Goal: Task Accomplishment & Management: Use online tool/utility

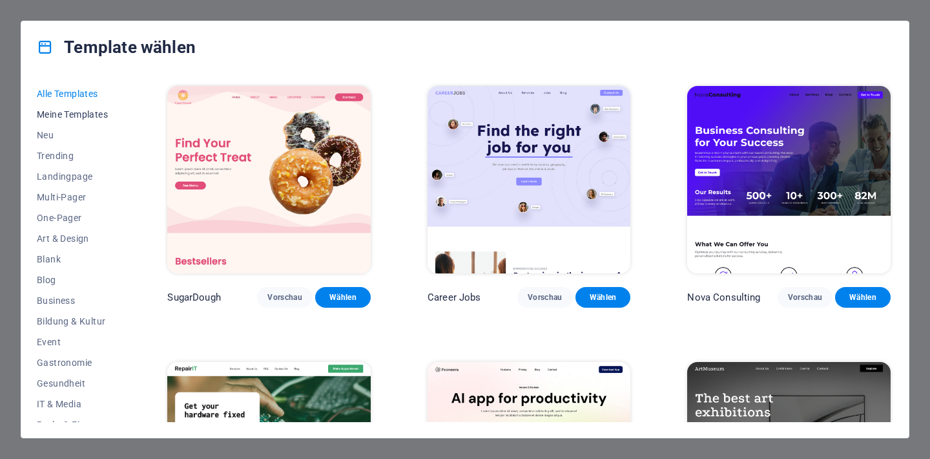
click at [76, 116] on span "Meine Templates" at bounding box center [74, 114] width 74 height 10
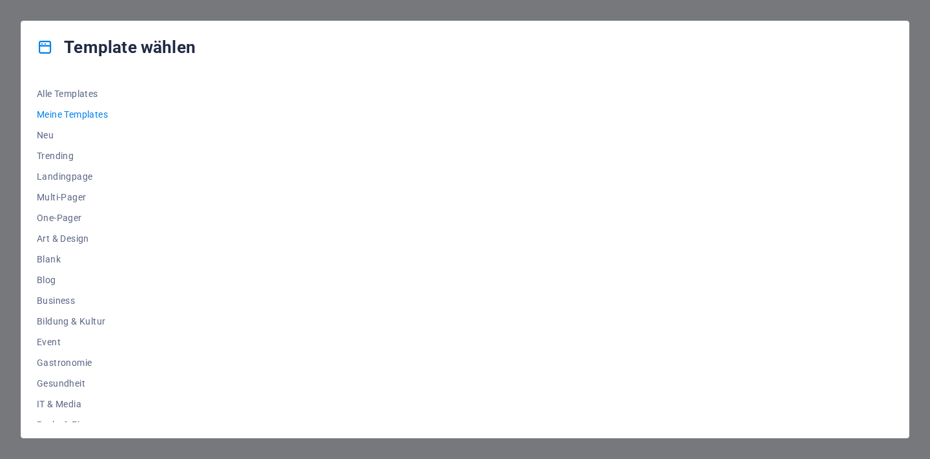
click at [76, 116] on span "Meine Templates" at bounding box center [74, 114] width 74 height 10
click at [80, 90] on span "Alle Templates" at bounding box center [74, 93] width 74 height 10
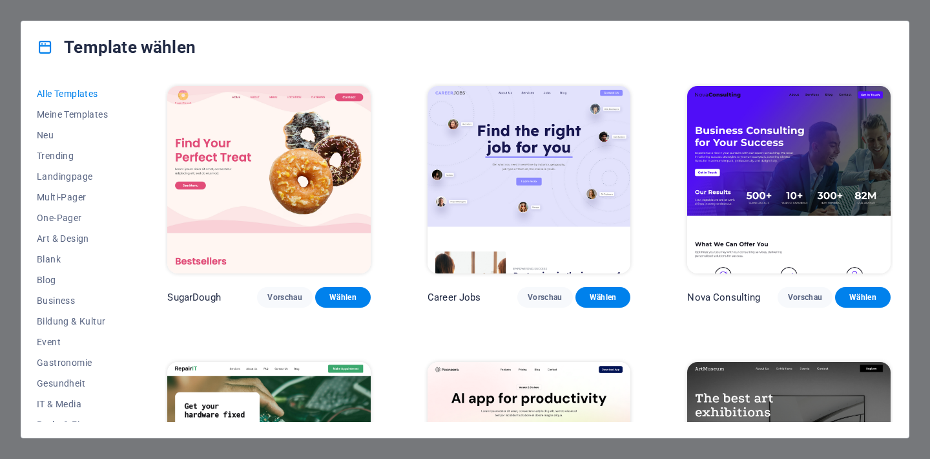
click at [742, 10] on div "Template wählen Alle Templates Meine Templates Neu Trending Landingpage Multi-P…" at bounding box center [465, 229] width 930 height 459
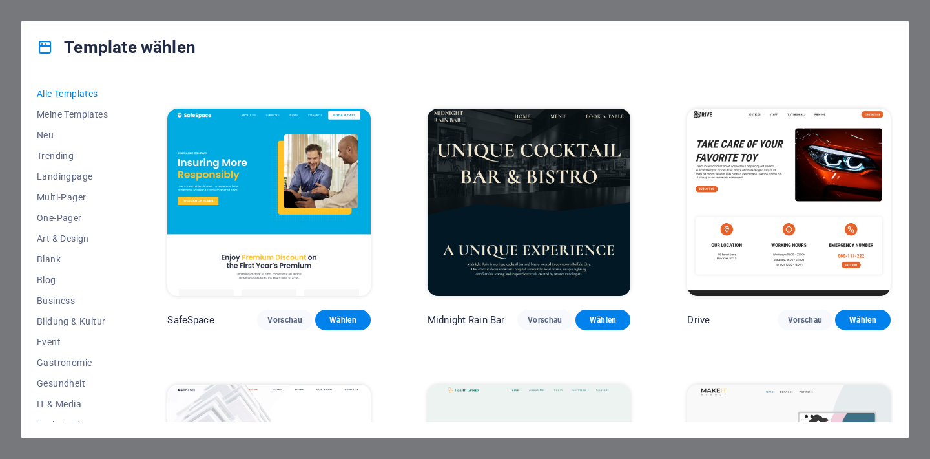
scroll to position [2556, 0]
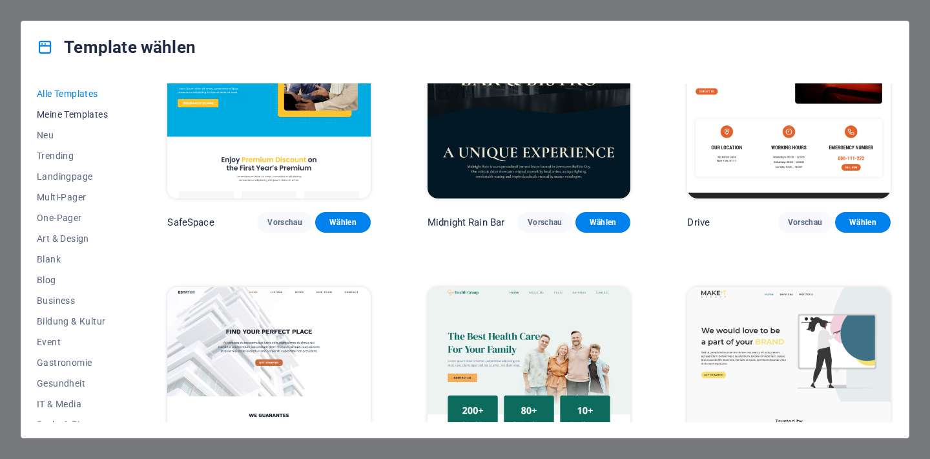
click at [98, 114] on span "Meine Templates" at bounding box center [74, 114] width 74 height 10
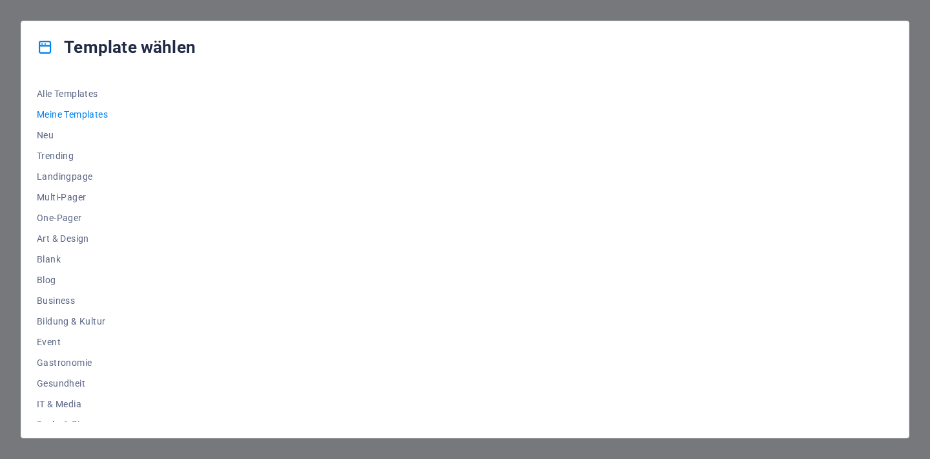
click at [98, 114] on span "Meine Templates" at bounding box center [74, 114] width 74 height 10
click at [88, 91] on span "Alle Templates" at bounding box center [74, 93] width 74 height 10
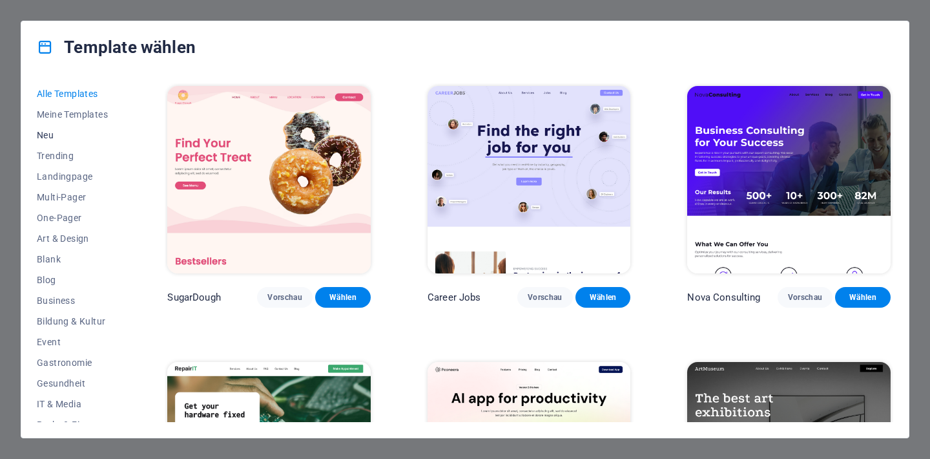
click at [48, 136] on span "Neu" at bounding box center [74, 135] width 74 height 10
click at [54, 156] on span "Trending" at bounding box center [74, 156] width 74 height 10
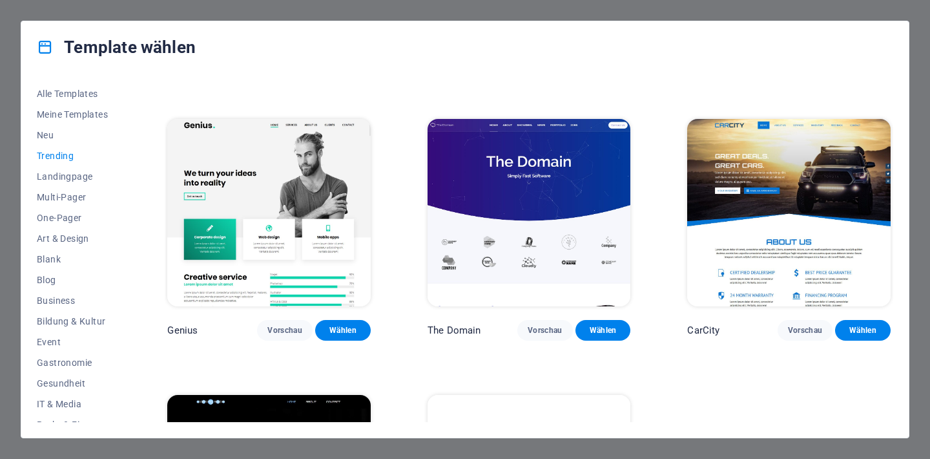
scroll to position [1253, 0]
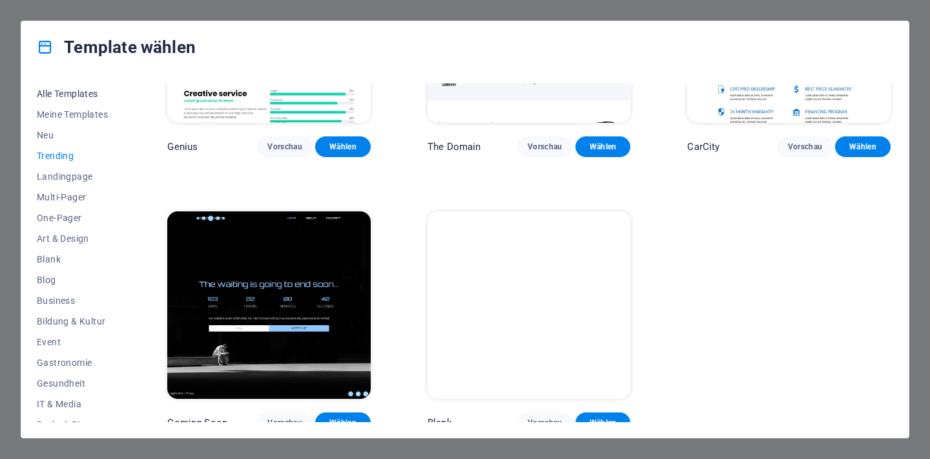
click at [77, 95] on span "Alle Templates" at bounding box center [74, 93] width 74 height 10
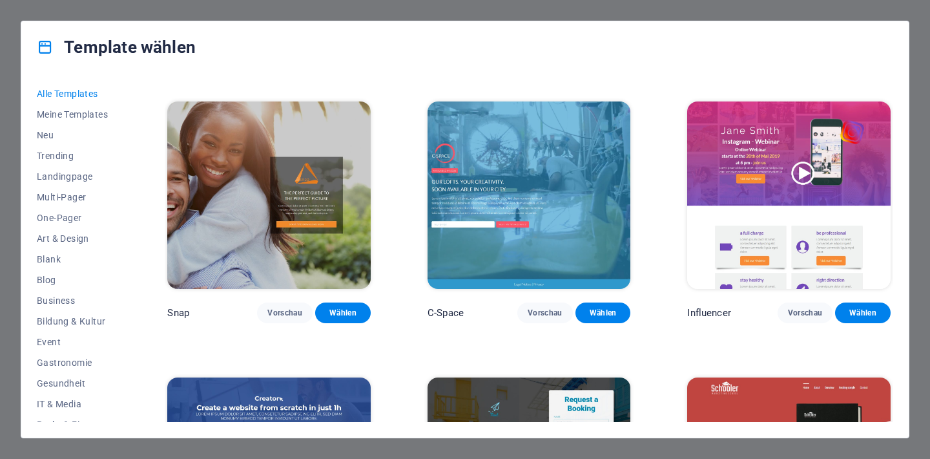
scroll to position [13885, 0]
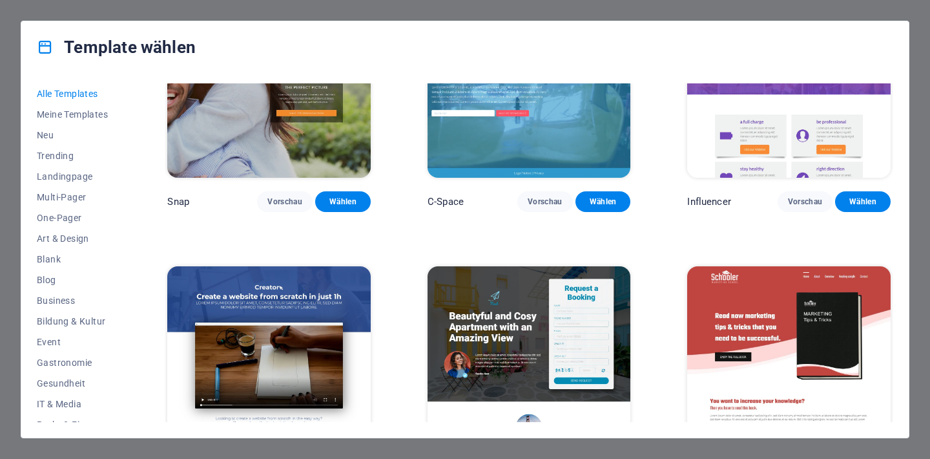
click at [652, 8] on div "Template wählen Alle Templates Meine Templates Neu Trending Landingpage Multi-P…" at bounding box center [465, 229] width 930 height 459
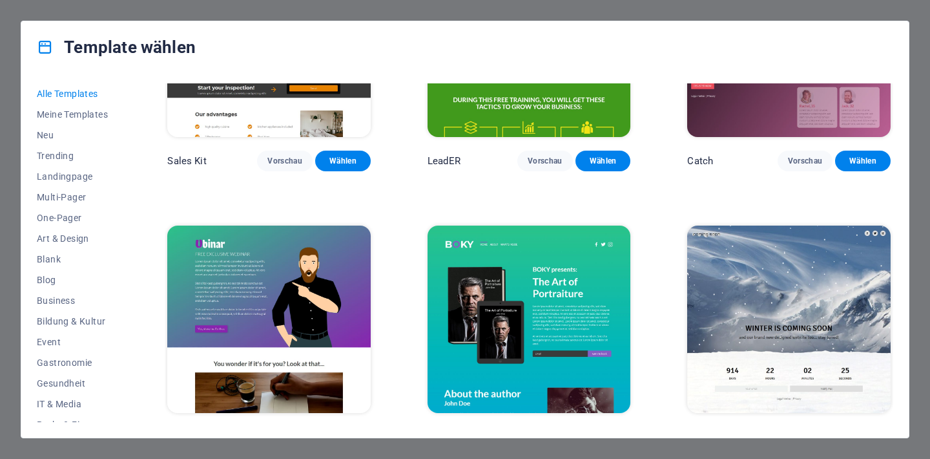
scroll to position [14043, 0]
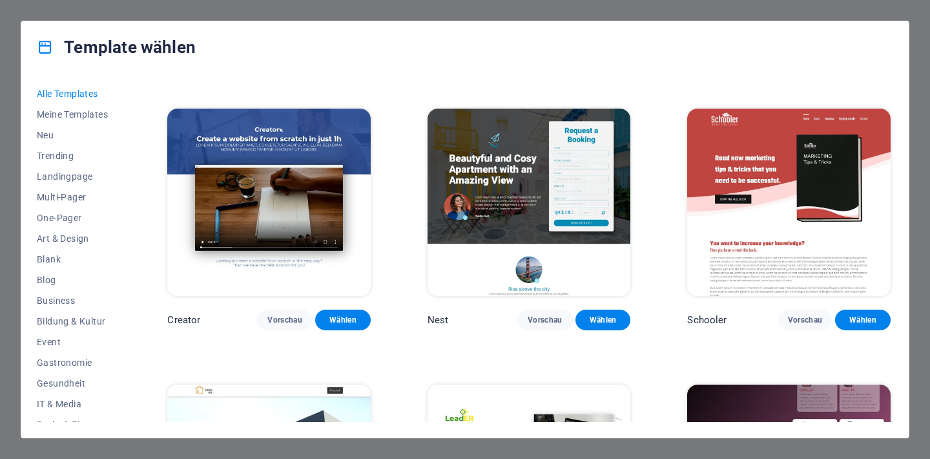
click at [84, 95] on span "Alle Templates" at bounding box center [74, 93] width 74 height 10
click at [82, 114] on span "Meine Templates" at bounding box center [74, 114] width 74 height 10
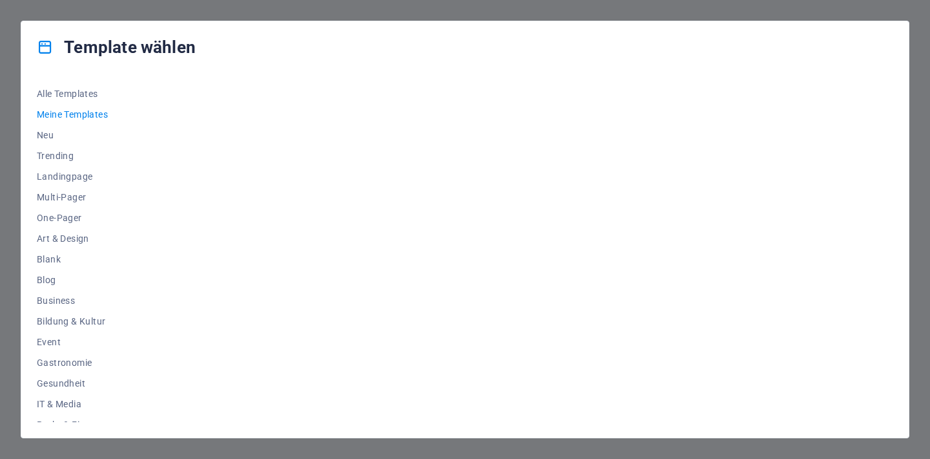
scroll to position [0, 0]
click at [80, 96] on span "Alle Templates" at bounding box center [74, 93] width 74 height 10
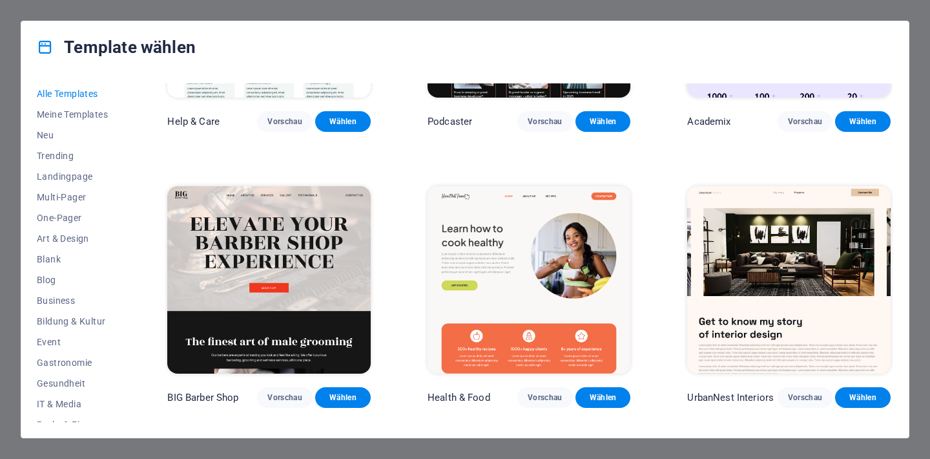
scroll to position [1032, 0]
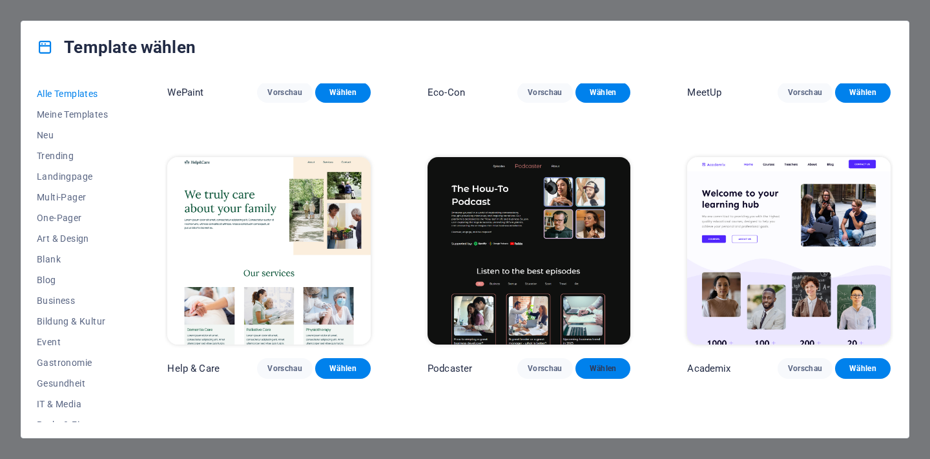
click at [586, 363] on span "Wählen" at bounding box center [603, 368] width 35 height 10
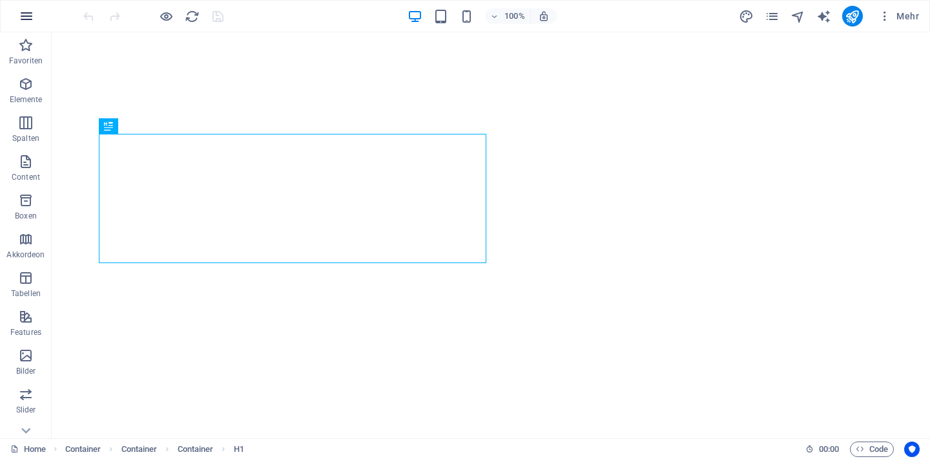
click at [28, 16] on icon "button" at bounding box center [27, 16] width 16 height 16
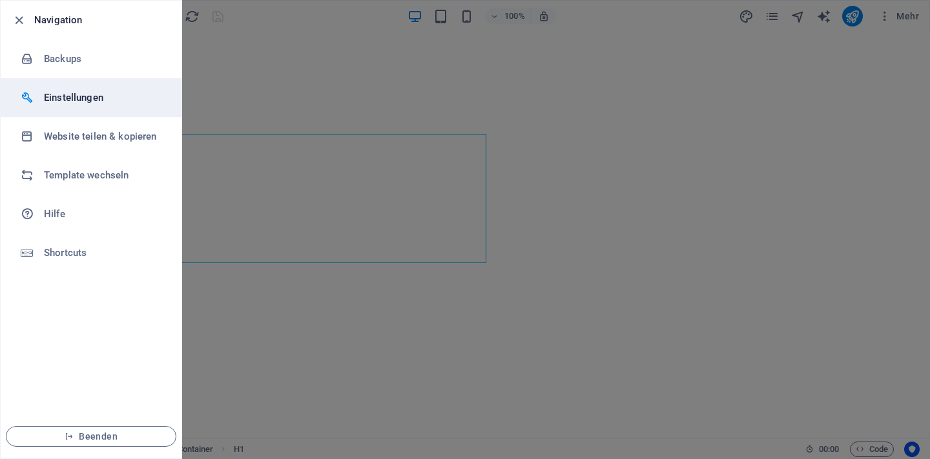
click at [85, 99] on h6 "Einstellungen" at bounding box center [104, 98] width 120 height 16
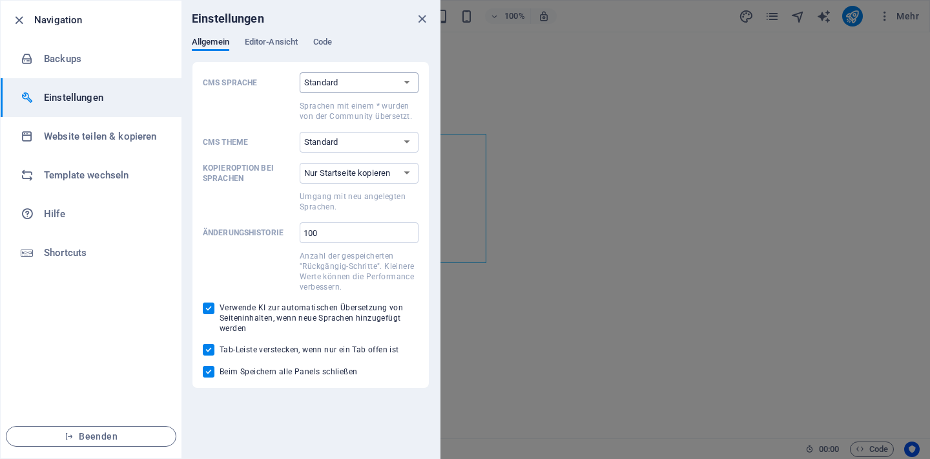
select select "de"
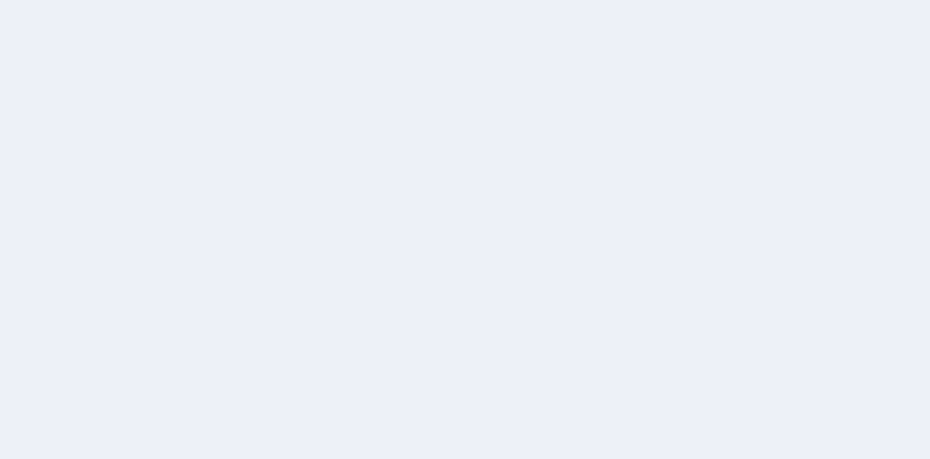
click at [330, 143] on div at bounding box center [465, 229] width 930 height 459
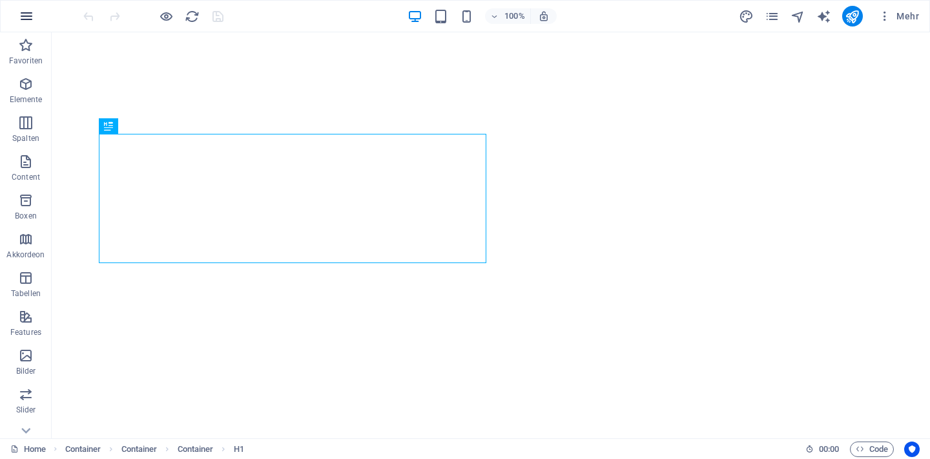
click at [27, 18] on icon "button" at bounding box center [27, 16] width 16 height 16
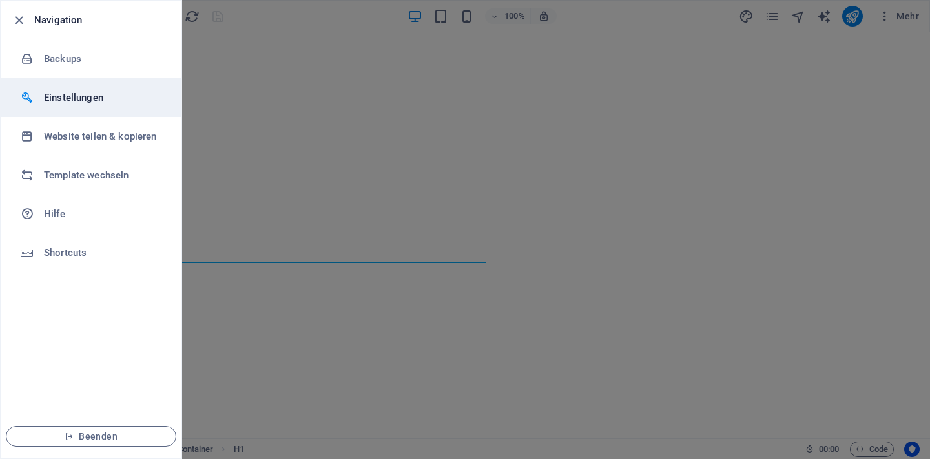
click at [85, 100] on h6 "Einstellungen" at bounding box center [104, 98] width 120 height 16
select select "de"
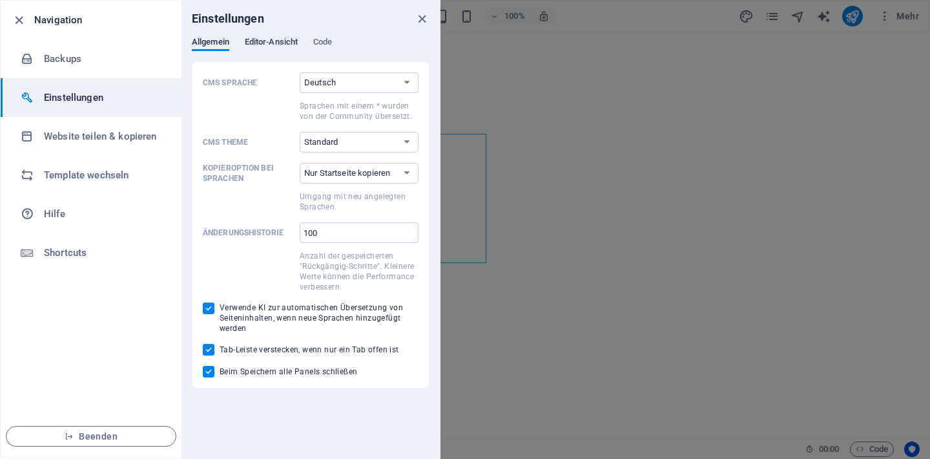
click at [286, 46] on span "Editor-Ansicht" at bounding box center [271, 43] width 53 height 18
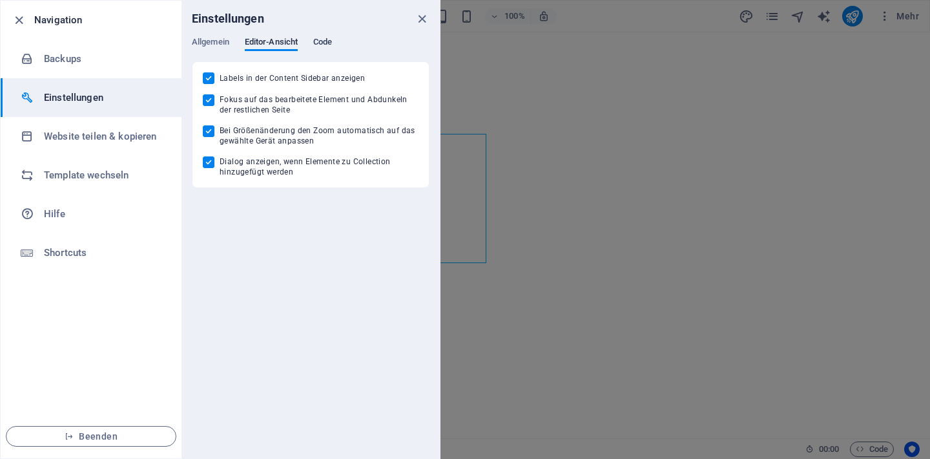
click at [322, 42] on span "Code" at bounding box center [322, 43] width 19 height 18
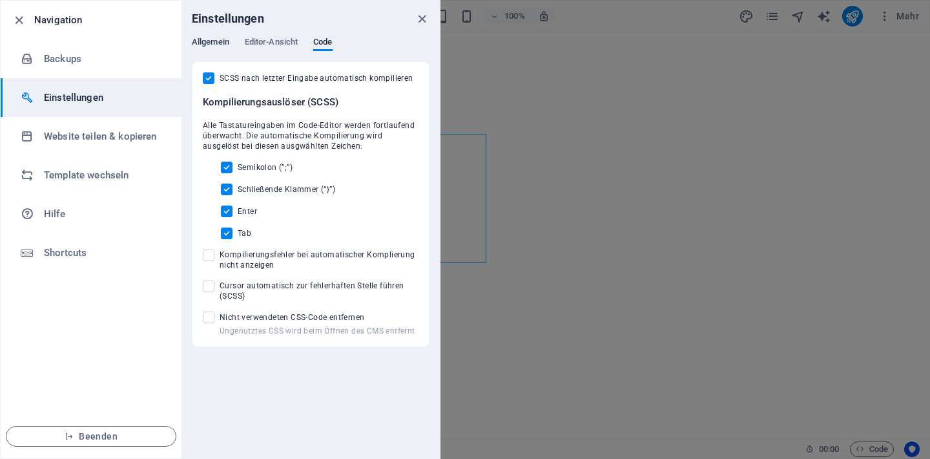
click at [207, 39] on span "Allgemein" at bounding box center [210, 43] width 37 height 18
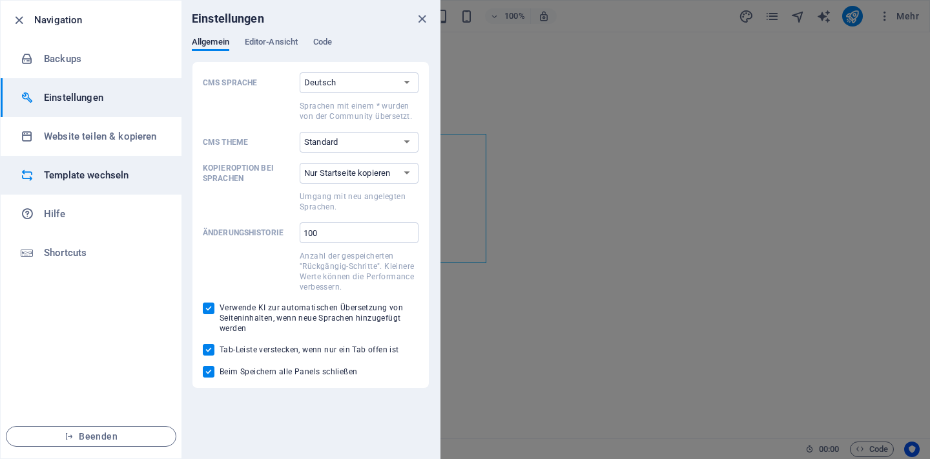
click at [67, 171] on h6 "Template wechseln" at bounding box center [104, 175] width 120 height 16
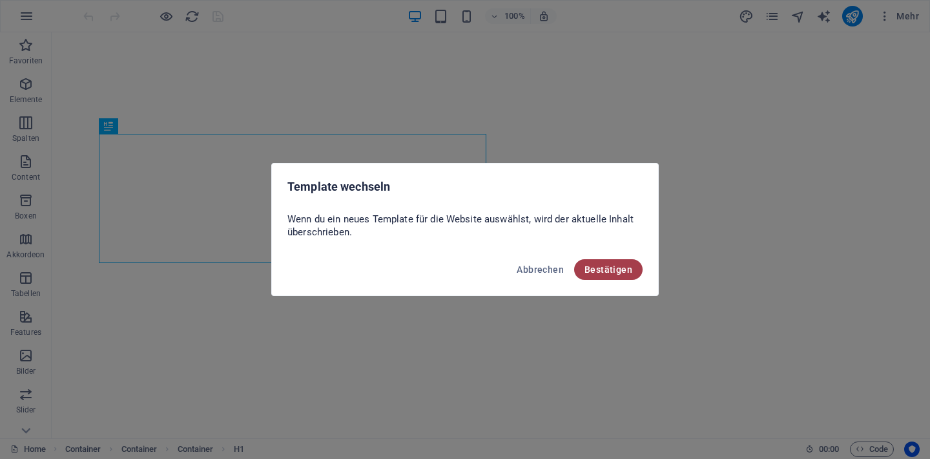
click at [607, 267] on span "Bestätigen" at bounding box center [609, 269] width 48 height 10
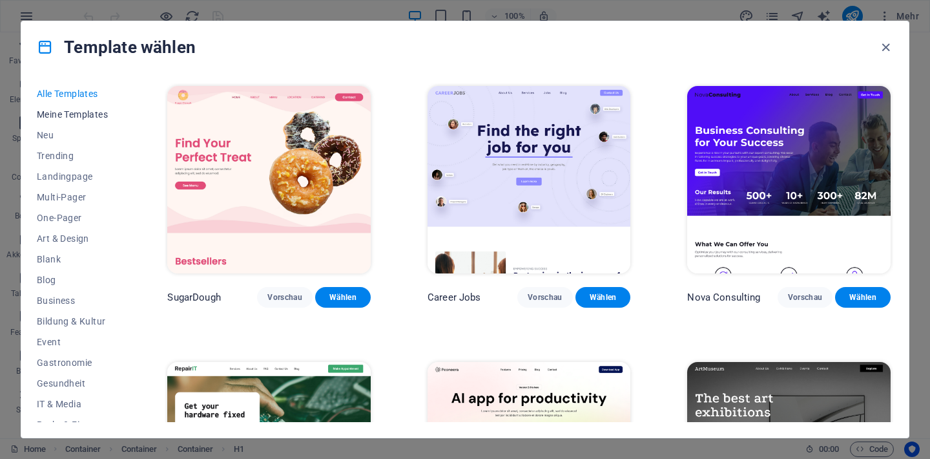
click at [81, 115] on span "Meine Templates" at bounding box center [74, 114] width 74 height 10
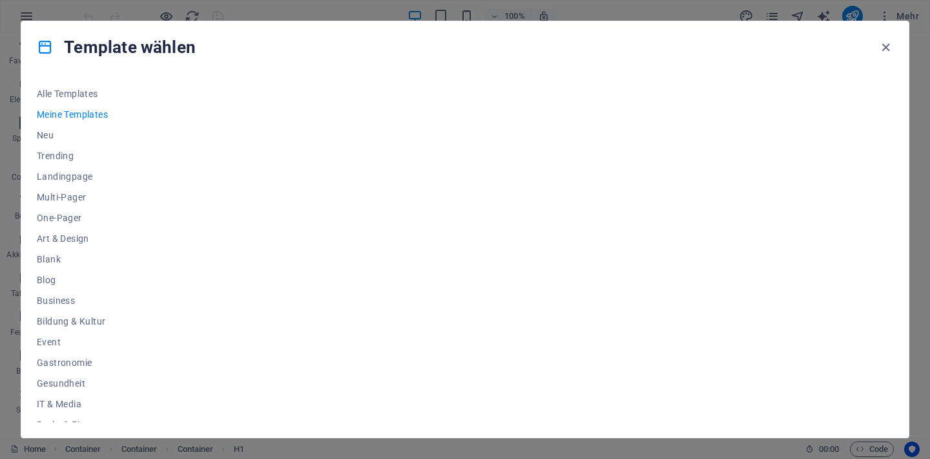
click at [428, 244] on div at bounding box center [529, 252] width 729 height 338
click at [825, 105] on div at bounding box center [529, 252] width 729 height 338
click at [888, 43] on icon "button" at bounding box center [886, 47] width 15 height 15
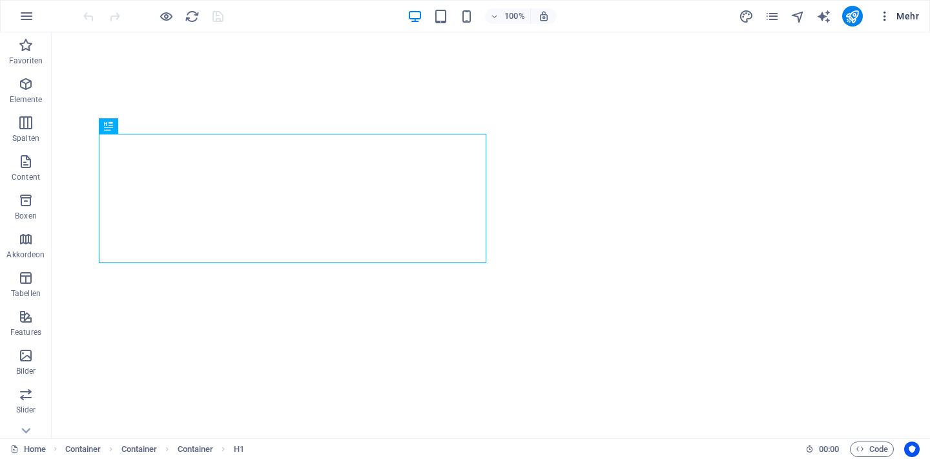
click at [887, 19] on icon "button" at bounding box center [885, 16] width 13 height 13
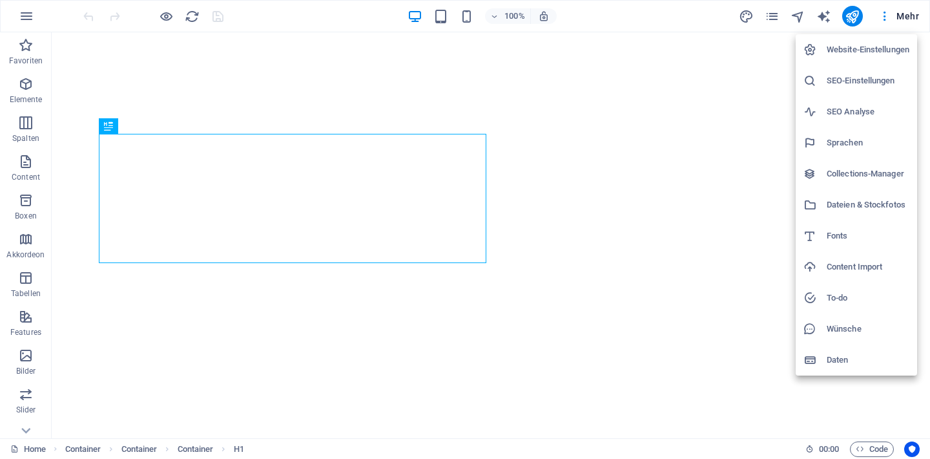
click at [837, 360] on h6 "Daten" at bounding box center [868, 360] width 83 height 16
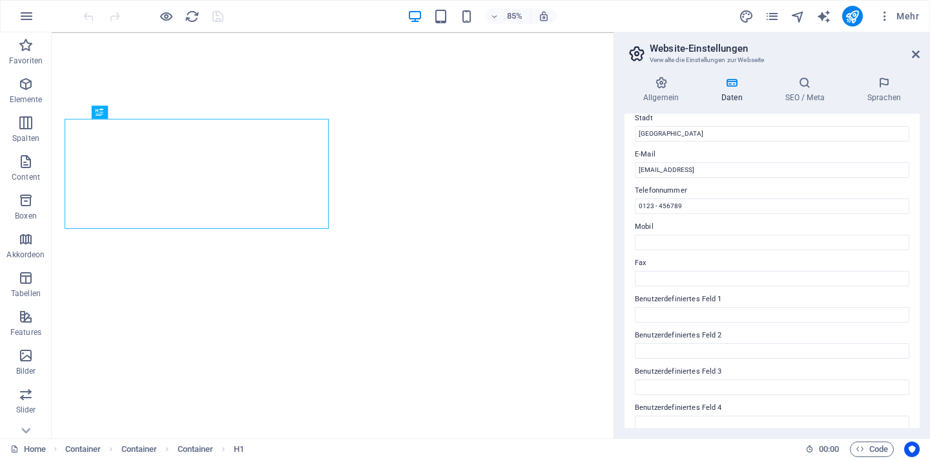
scroll to position [306, 0]
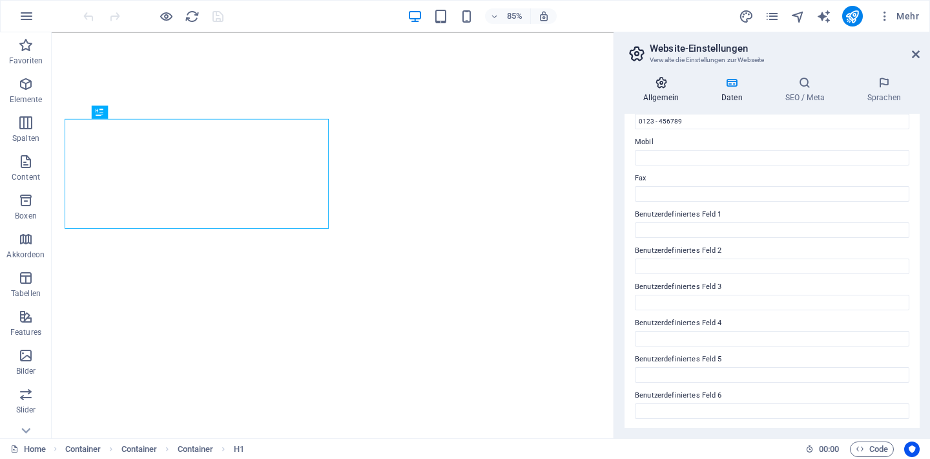
click at [654, 86] on icon at bounding box center [661, 82] width 73 height 13
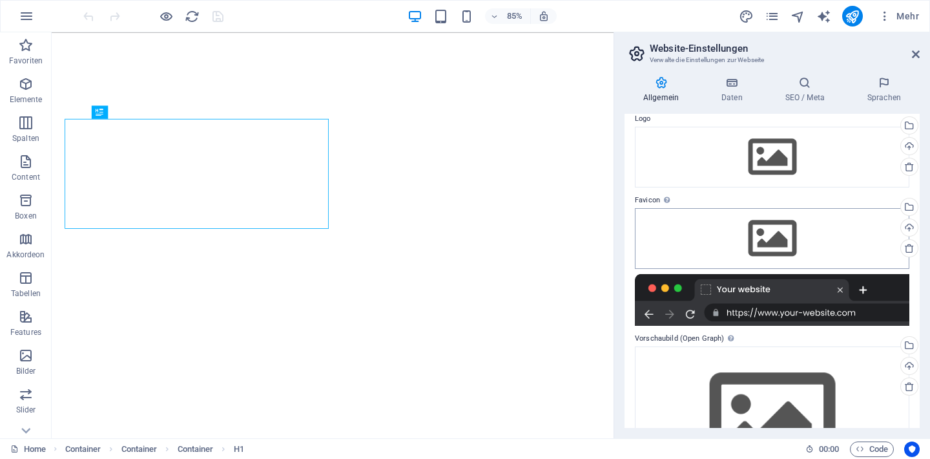
scroll to position [126, 0]
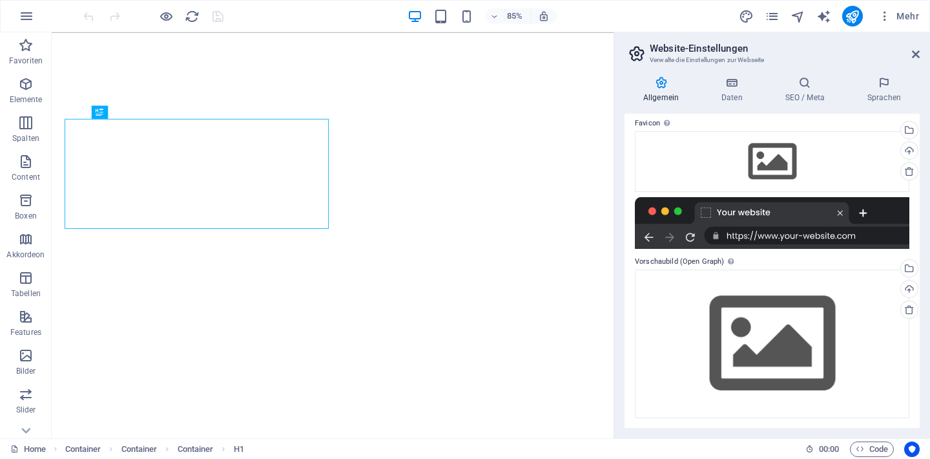
click at [773, 214] on div at bounding box center [772, 223] width 275 height 52
click at [767, 231] on div at bounding box center [772, 223] width 275 height 52
click at [780, 235] on div at bounding box center [772, 223] width 275 height 52
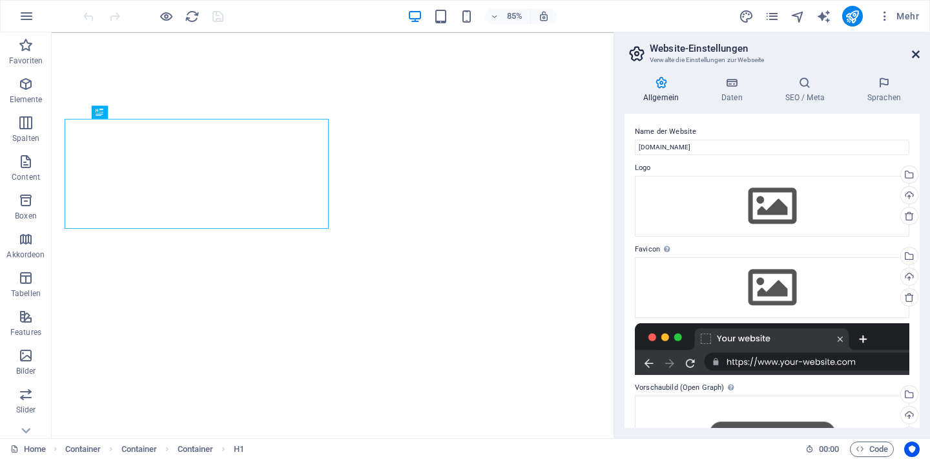
click at [918, 51] on icon at bounding box center [916, 54] width 8 height 10
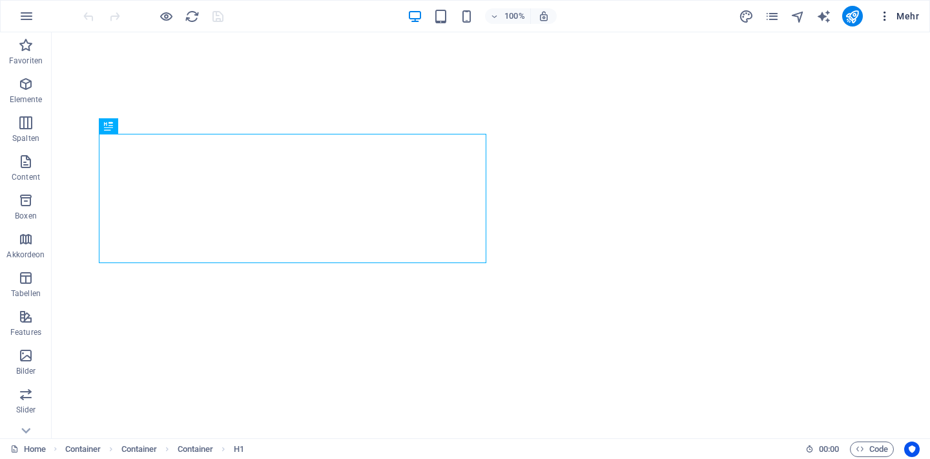
click at [881, 14] on icon "button" at bounding box center [885, 16] width 13 height 13
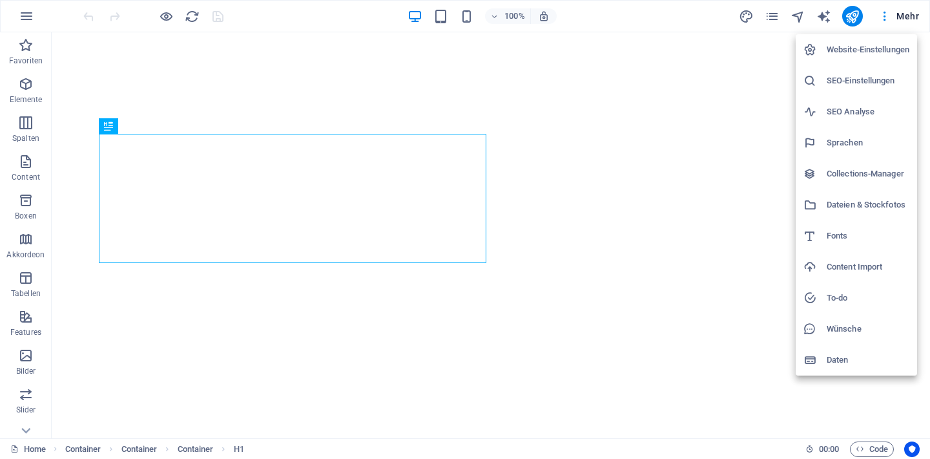
click at [835, 203] on h6 "Dateien & Stockfotos" at bounding box center [868, 205] width 83 height 16
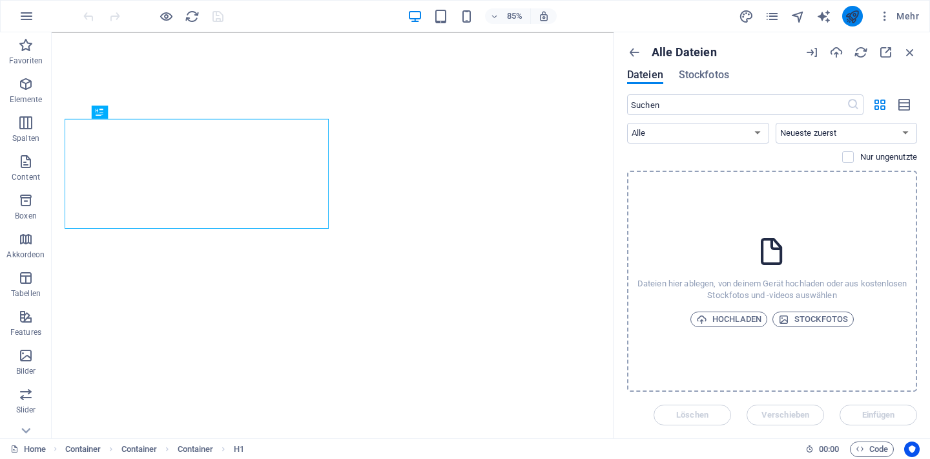
click at [860, 16] on button "publish" at bounding box center [852, 16] width 21 height 21
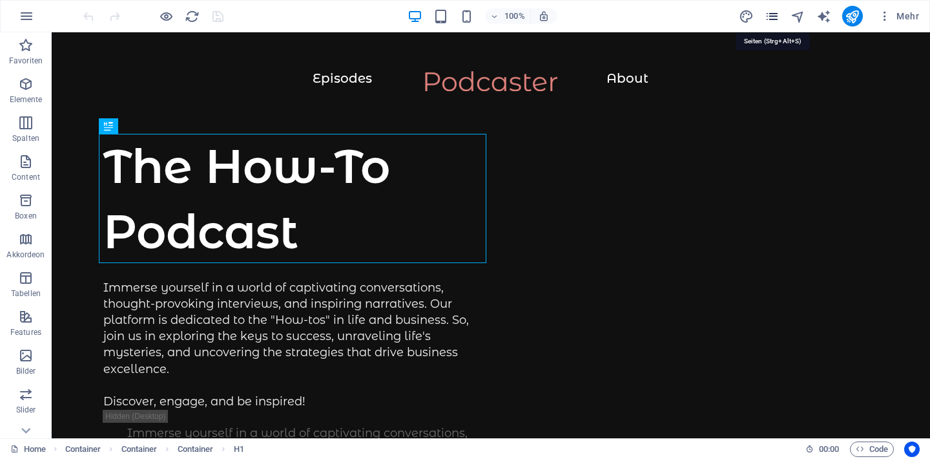
click at [776, 21] on icon "pages" at bounding box center [772, 16] width 15 height 15
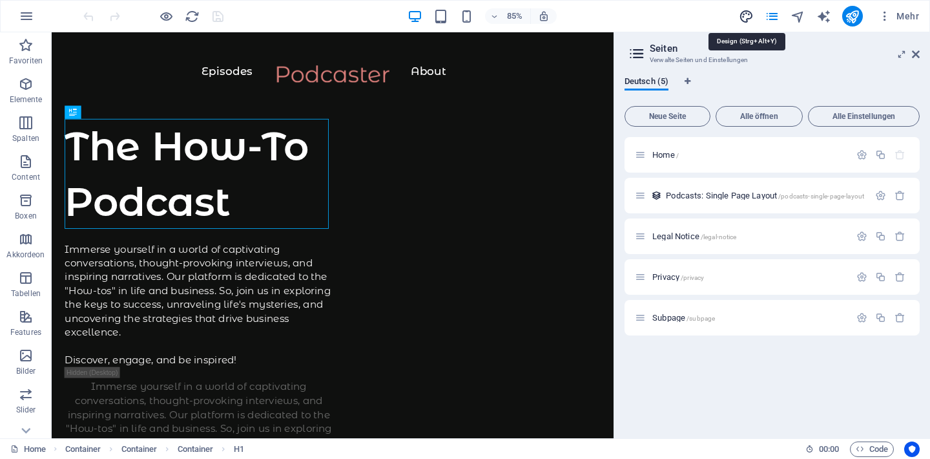
click at [748, 18] on icon "design" at bounding box center [746, 16] width 15 height 15
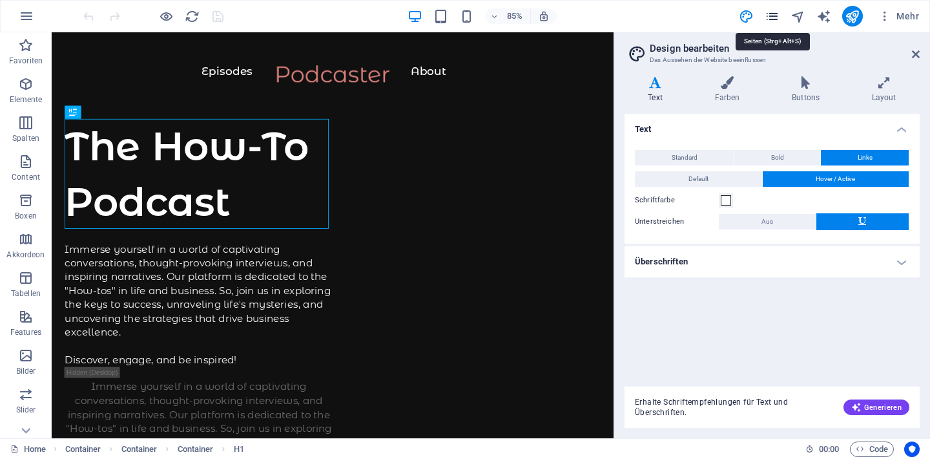
click at [780, 14] on icon "pages" at bounding box center [772, 16] width 15 height 15
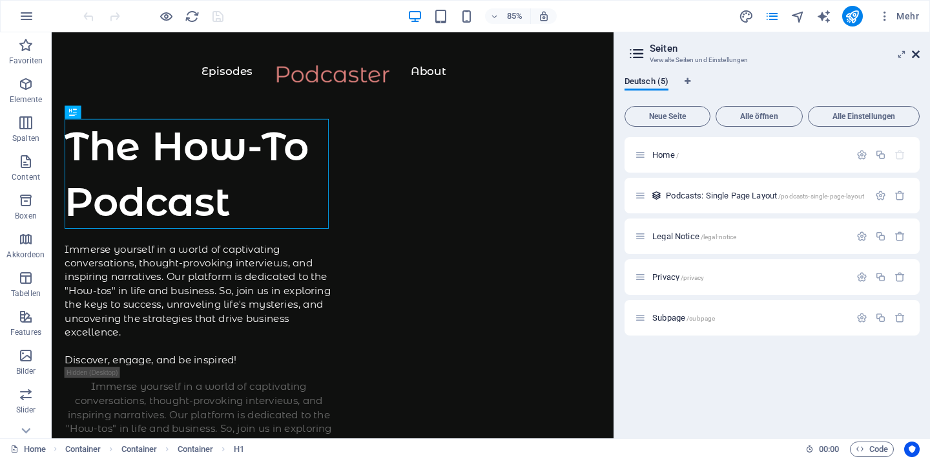
click at [919, 52] on icon at bounding box center [916, 54] width 8 height 10
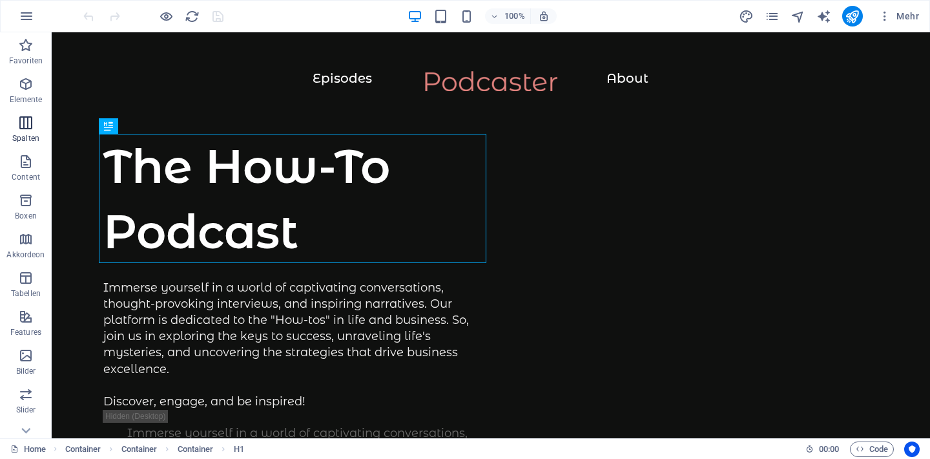
click at [29, 125] on icon "button" at bounding box center [26, 123] width 16 height 16
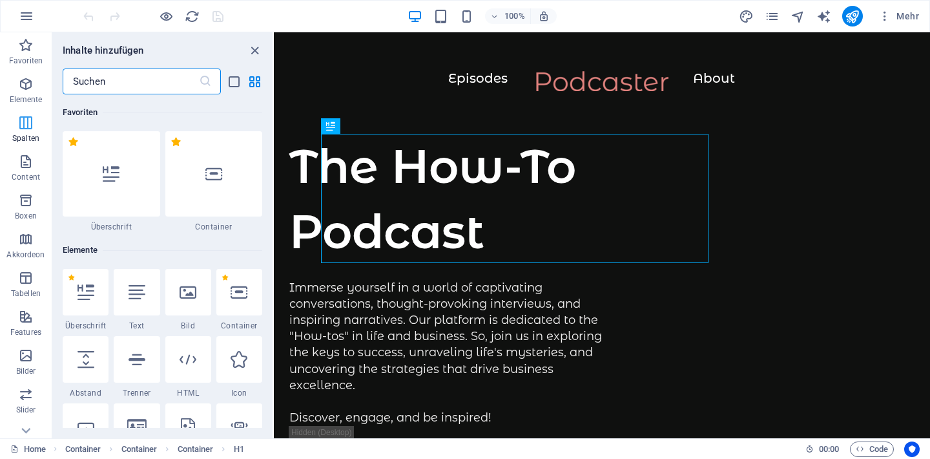
scroll to position [640, 0]
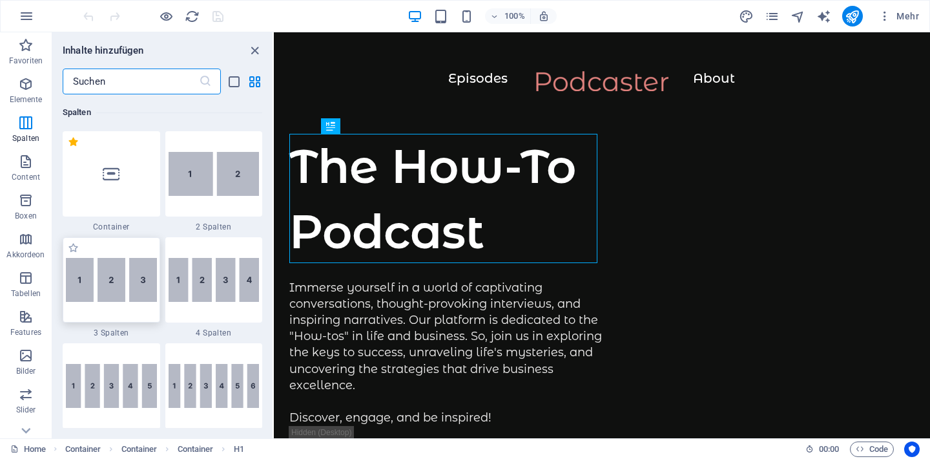
click at [103, 294] on img at bounding box center [111, 280] width 91 height 45
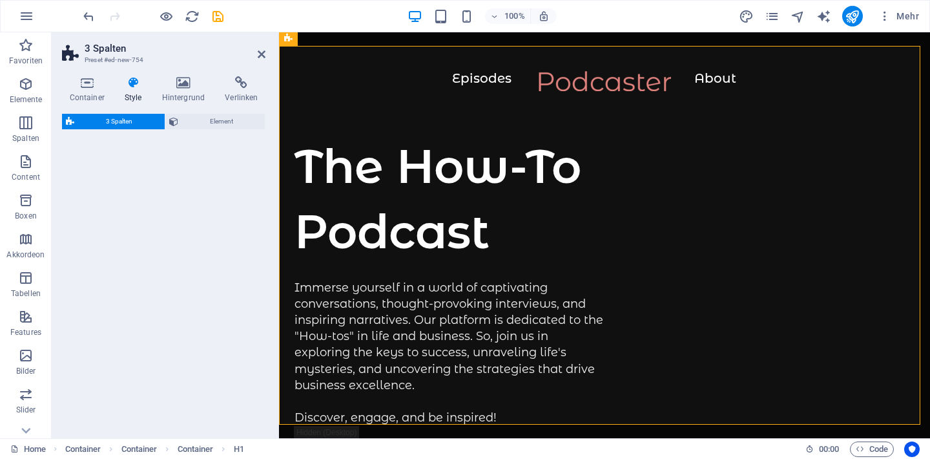
scroll to position [625, 0]
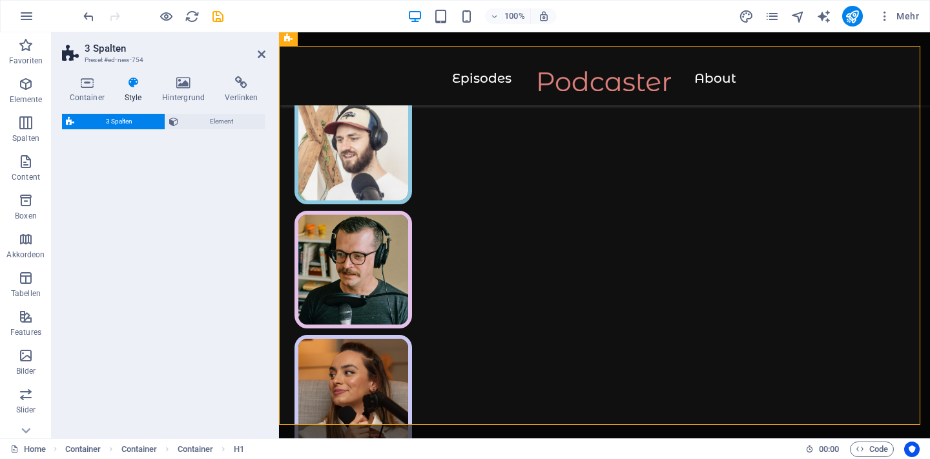
select select "rem"
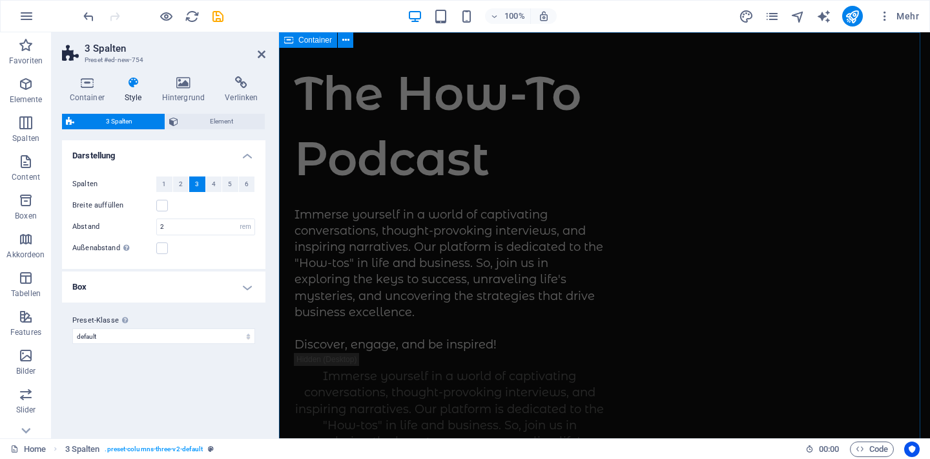
scroll to position [0, 0]
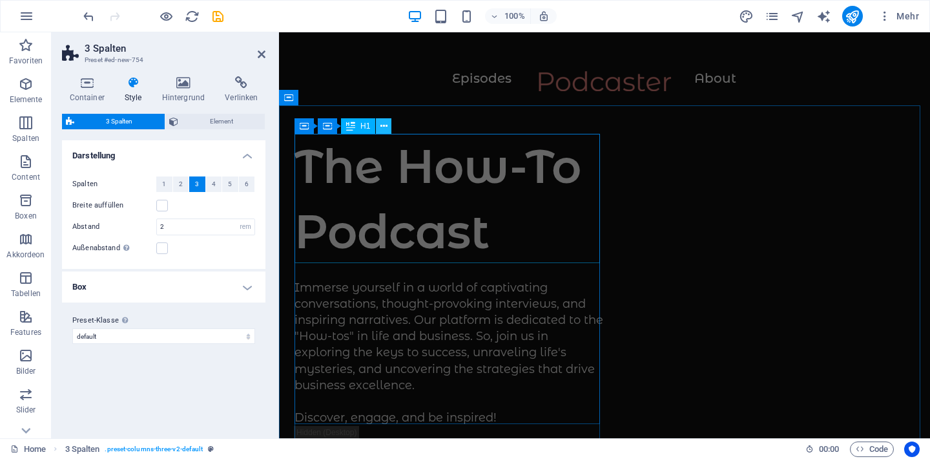
click at [381, 126] on icon at bounding box center [383, 127] width 7 height 14
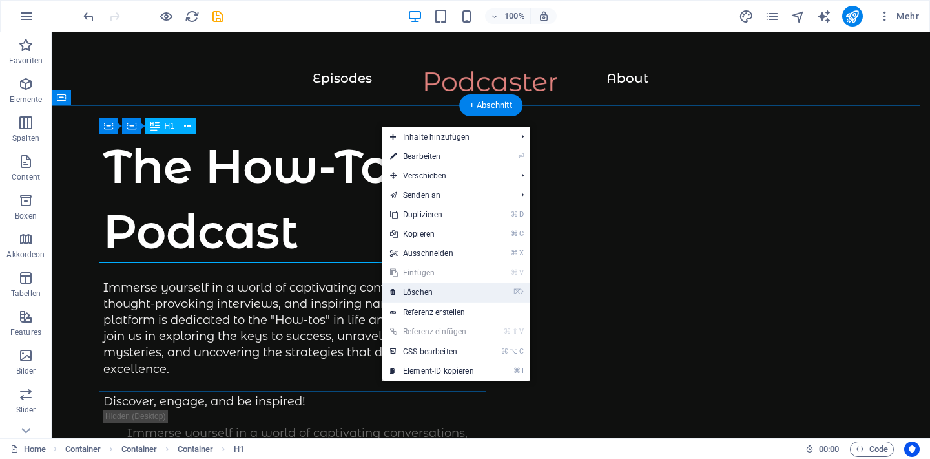
click at [417, 293] on link "⌦ Löschen" at bounding box center [431, 291] width 99 height 19
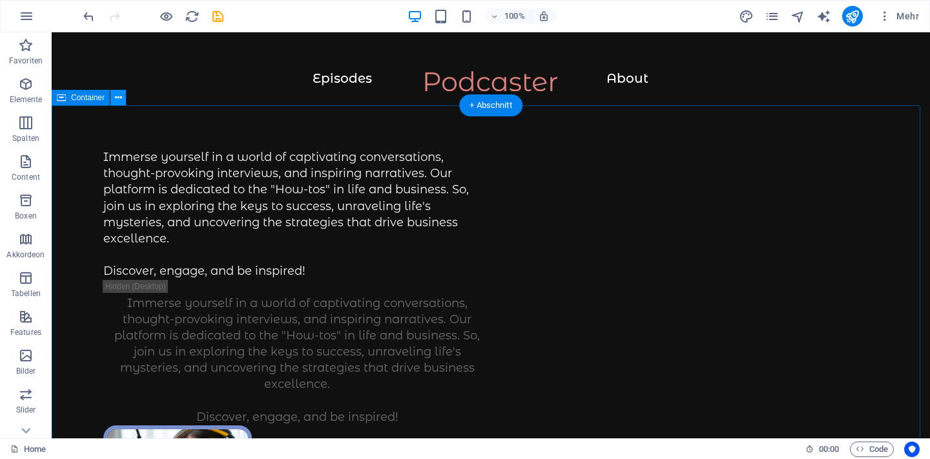
click at [120, 101] on icon at bounding box center [118, 98] width 7 height 14
click at [64, 99] on icon at bounding box center [61, 98] width 9 height 16
click at [85, 96] on span "Container" at bounding box center [88, 98] width 34 height 8
click at [118, 96] on icon at bounding box center [118, 98] width 7 height 14
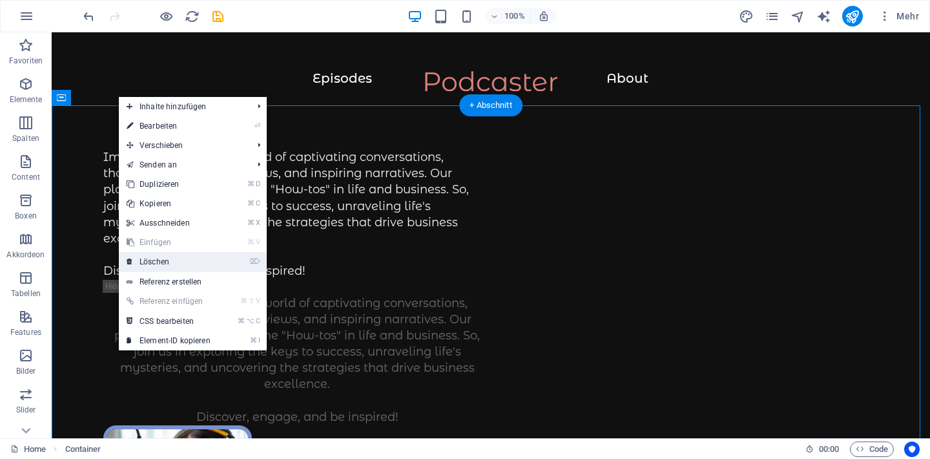
click at [178, 263] on link "⌦ Löschen" at bounding box center [168, 261] width 99 height 19
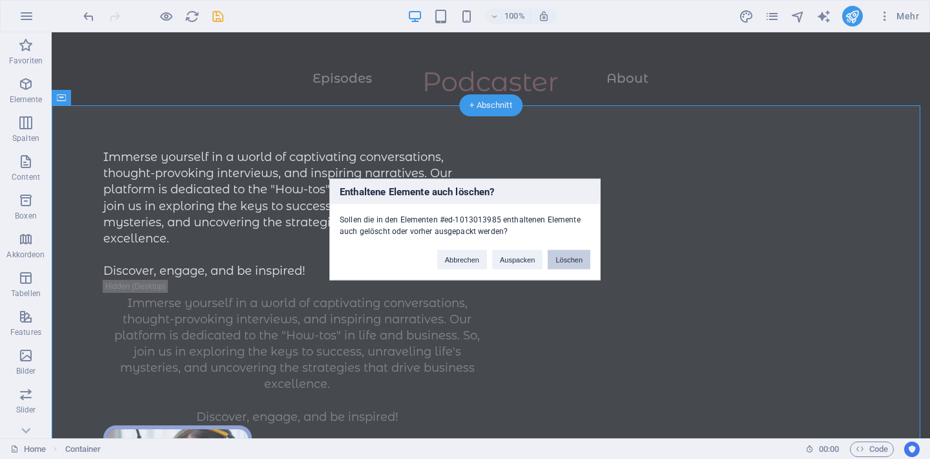
click at [581, 262] on button "Löschen" at bounding box center [569, 259] width 43 height 19
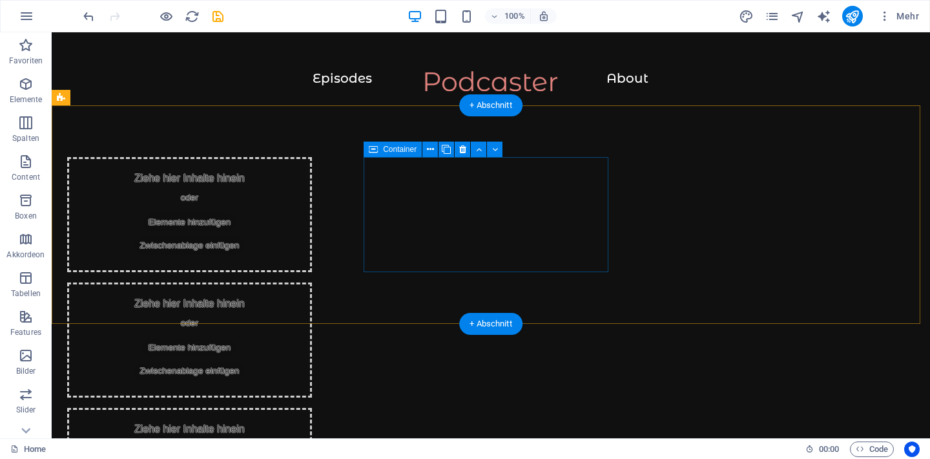
click at [312, 282] on div "Ziehe hier Inhalte hinein oder Elemente hinzufügen Zwischenablage einfügen" at bounding box center [189, 339] width 245 height 115
click at [236, 338] on span "Elemente hinzufügen" at bounding box center [189, 347] width 93 height 18
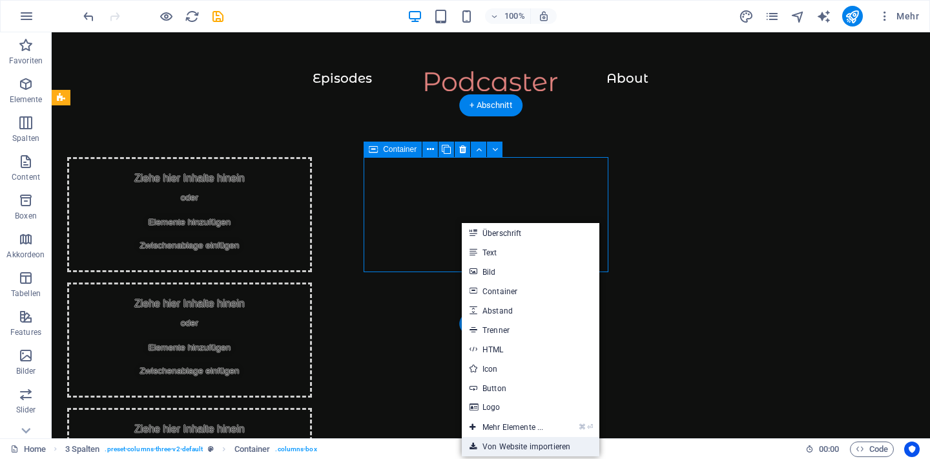
click at [496, 446] on link "Von Website importieren" at bounding box center [531, 446] width 138 height 19
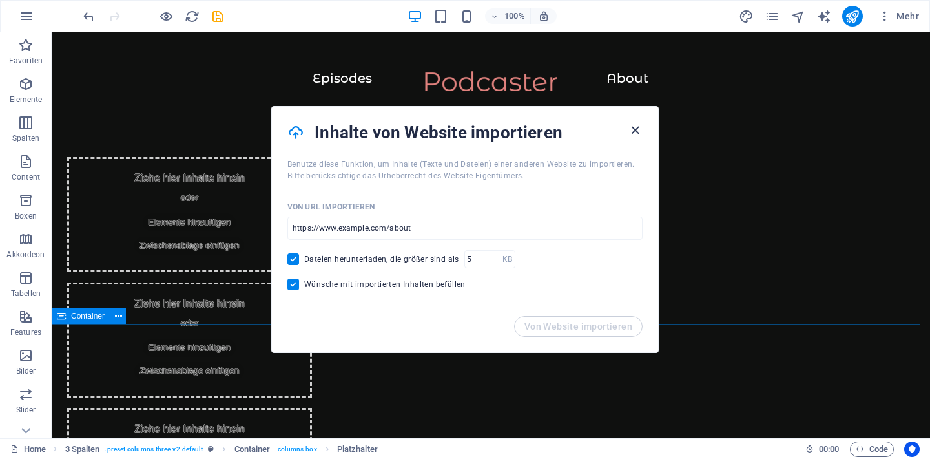
click at [632, 131] on icon "button" at bounding box center [635, 130] width 15 height 15
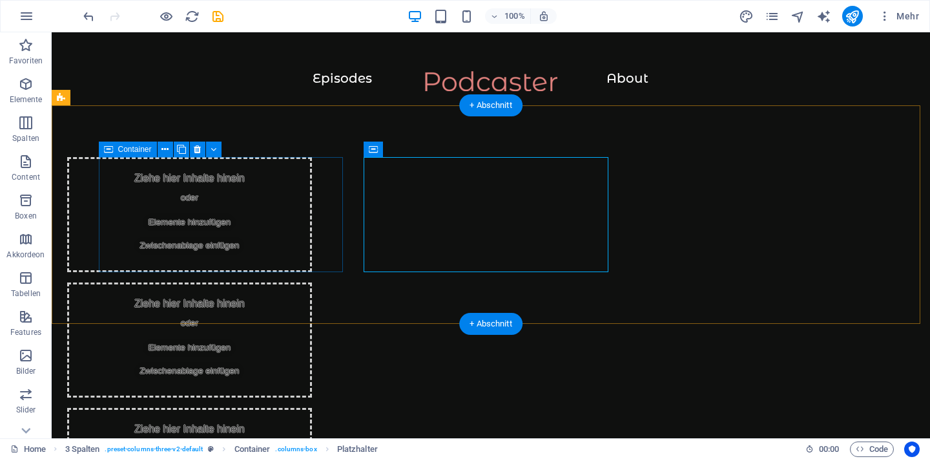
click at [154, 218] on div "Ziehe hier Inhalte hinein oder Elemente hinzufügen Zwischenablage einfügen" at bounding box center [189, 214] width 245 height 115
click at [205, 225] on span "Elemente hinzufügen" at bounding box center [189, 222] width 93 height 18
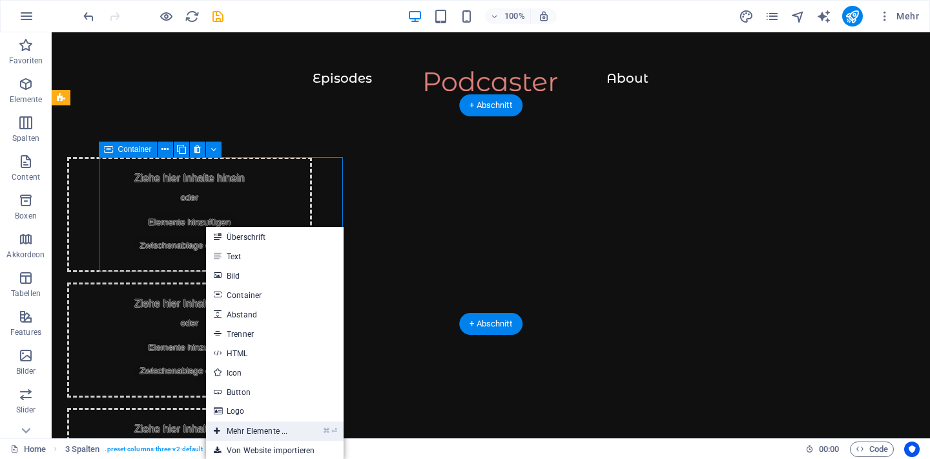
click at [255, 432] on link "⌘ ⏎ Mehr Elemente ..." at bounding box center [250, 430] width 89 height 19
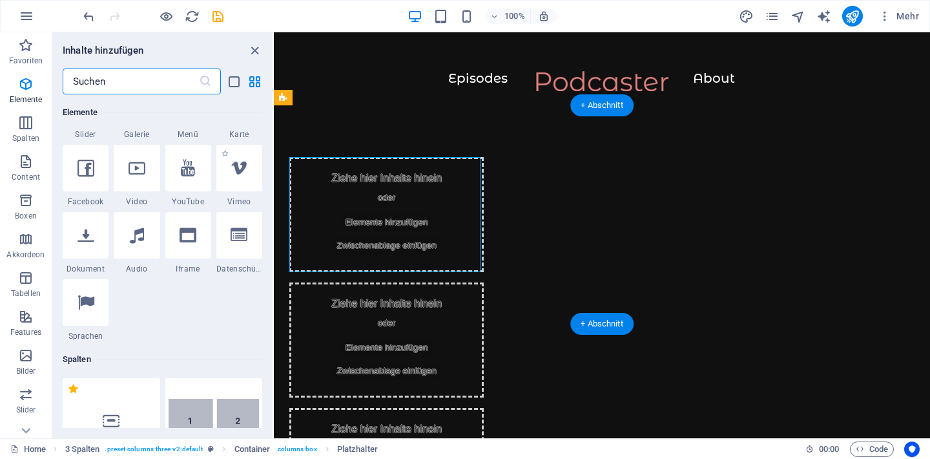
scroll to position [453, 0]
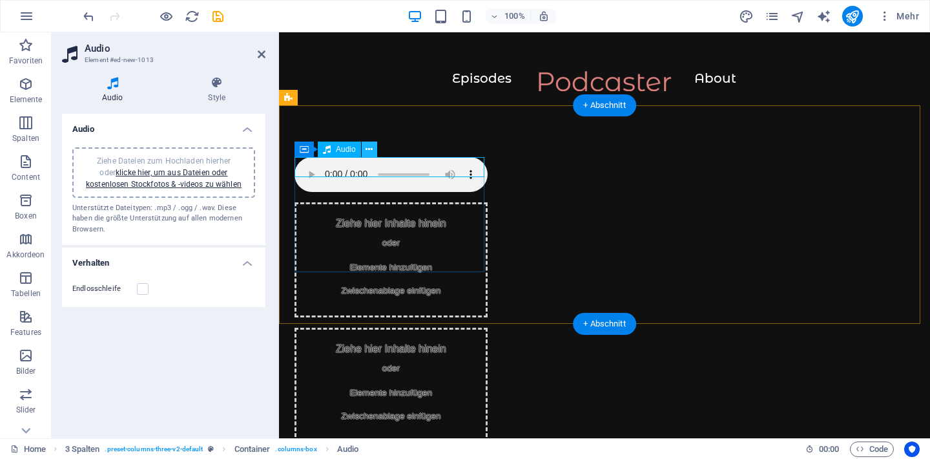
click at [368, 150] on icon at bounding box center [369, 150] width 7 height 14
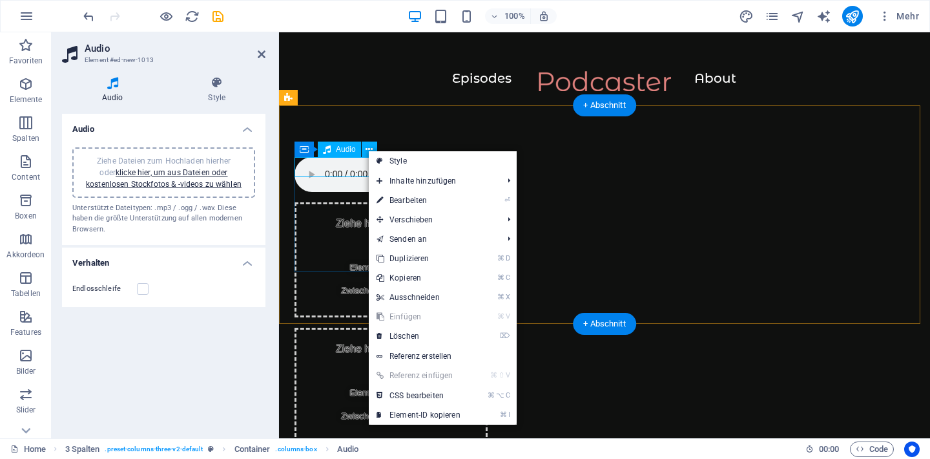
click at [334, 149] on div "Audio" at bounding box center [339, 149] width 43 height 16
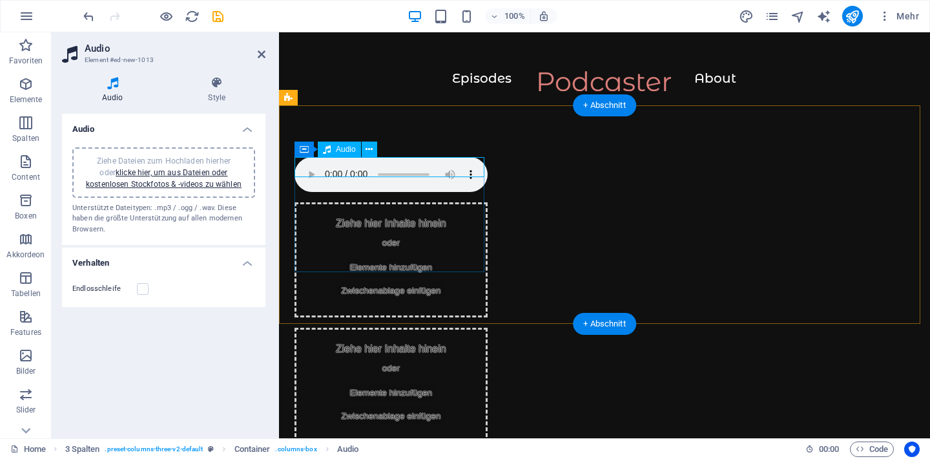
click at [334, 149] on div "Audio" at bounding box center [339, 149] width 43 height 16
click at [371, 148] on icon at bounding box center [369, 150] width 7 height 14
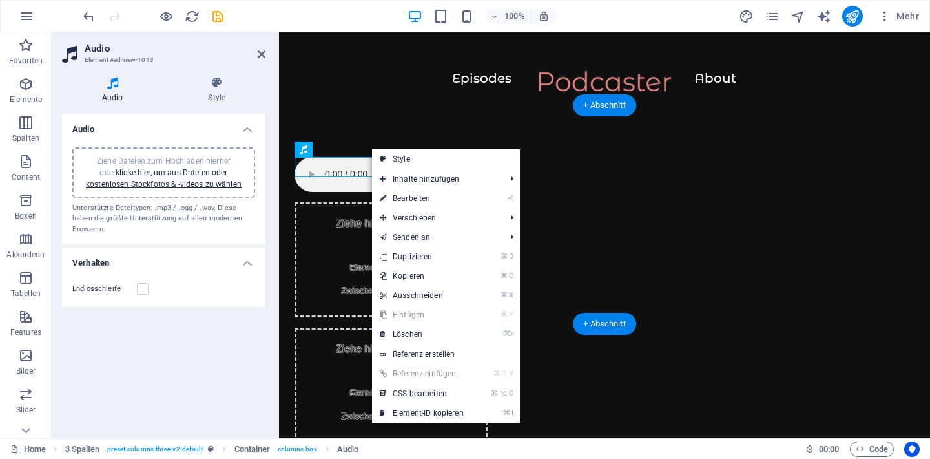
click at [336, 168] on figure at bounding box center [391, 174] width 193 height 35
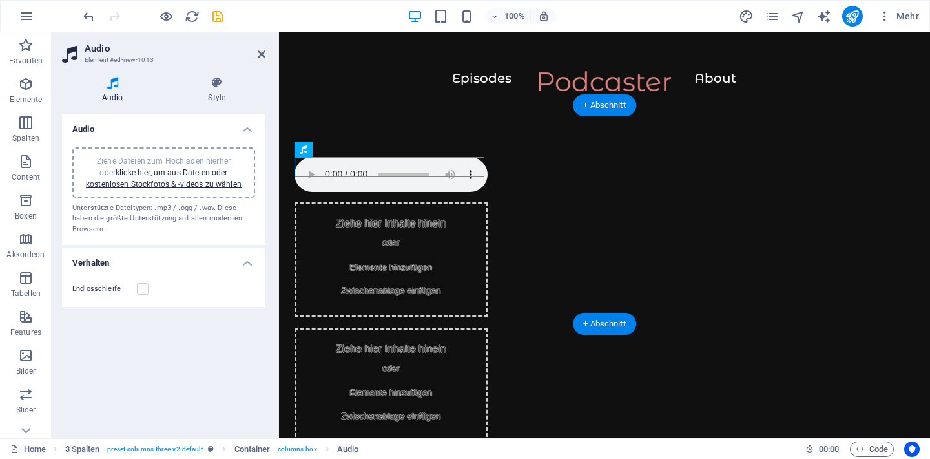
click at [336, 168] on figure at bounding box center [391, 174] width 193 height 35
click at [335, 168] on figure at bounding box center [391, 174] width 193 height 35
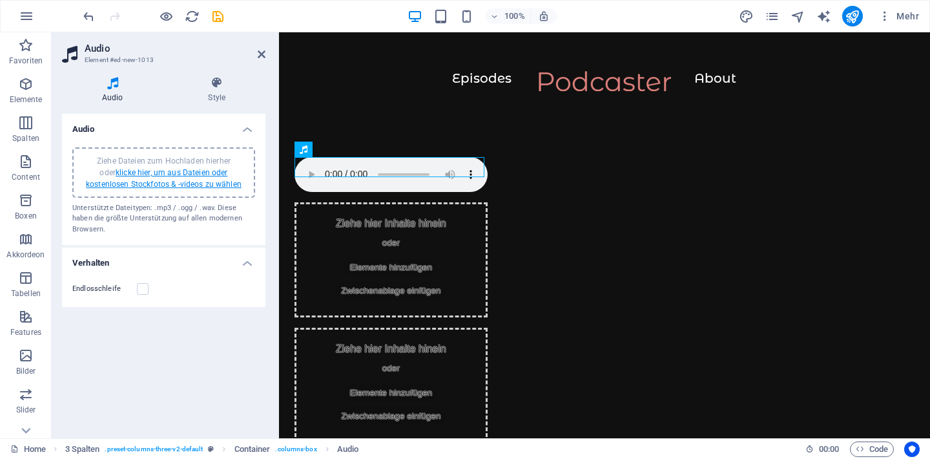
click at [147, 182] on link "klicke hier, um aus Dateien oder kostenlosen Stockfotos & -videos zu wählen" at bounding box center [164, 178] width 156 height 21
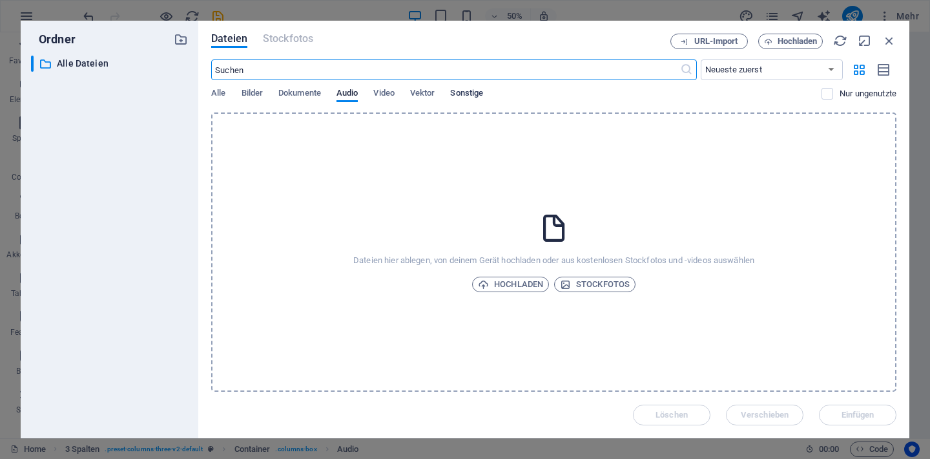
click at [480, 92] on span "Sonstige" at bounding box center [466, 94] width 33 height 18
click at [711, 41] on span "URL-Import" at bounding box center [716, 41] width 44 height 8
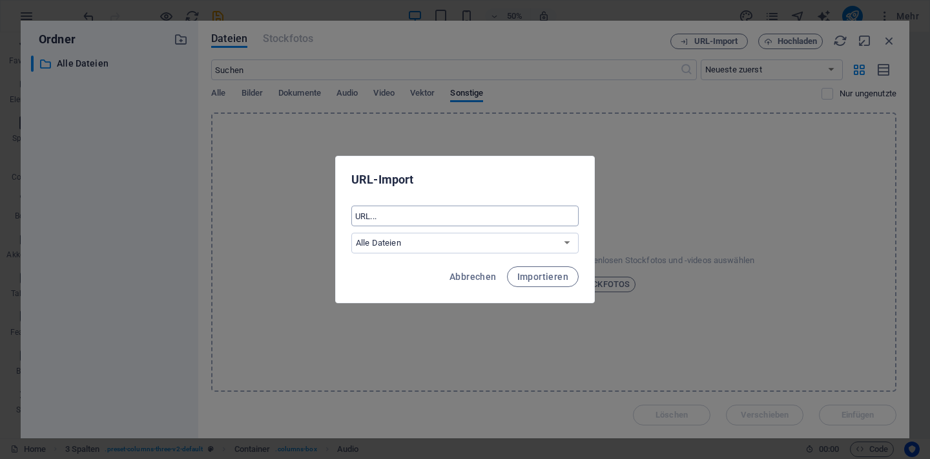
click at [426, 213] on input "text" at bounding box center [464, 215] width 227 height 21
paste input "[URL][DOMAIN_NAME][DOMAIN_NAME]"
type input "[URL][DOMAIN_NAME][DOMAIN_NAME]"
click at [535, 274] on span "Importieren" at bounding box center [542, 276] width 51 height 10
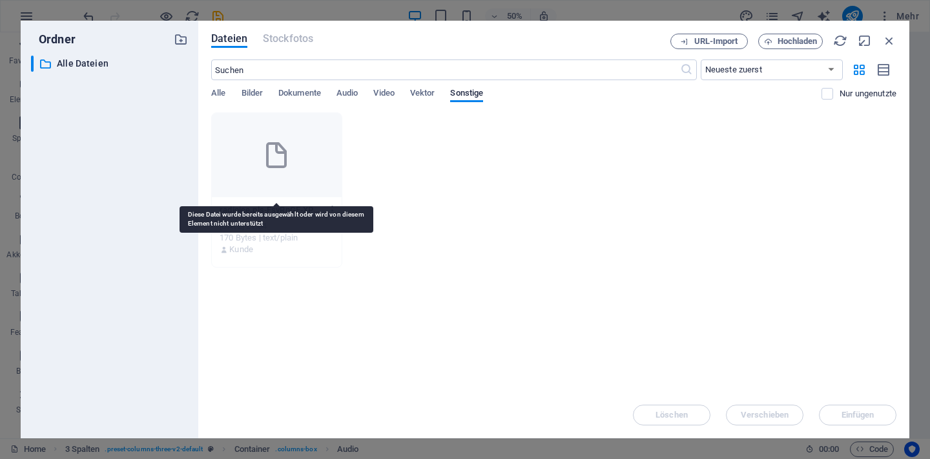
click at [288, 158] on icon at bounding box center [276, 155] width 31 height 31
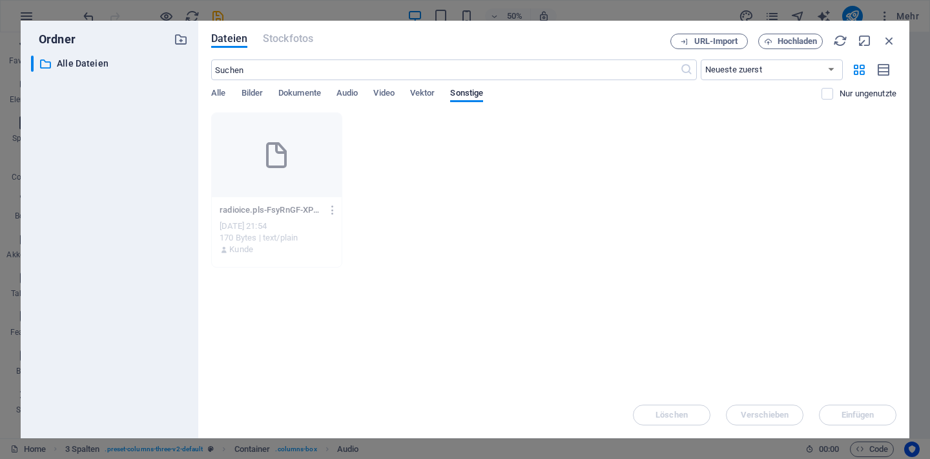
click at [377, 192] on div "radioice.pls-FsyRnGF-XPZJltEA-g-_Cw.txt radioice.pls-FsyRnGF-XPZJltEA-g-_Cw.txt…" at bounding box center [553, 189] width 685 height 155
click at [333, 211] on icon "button" at bounding box center [333, 210] width 12 height 12
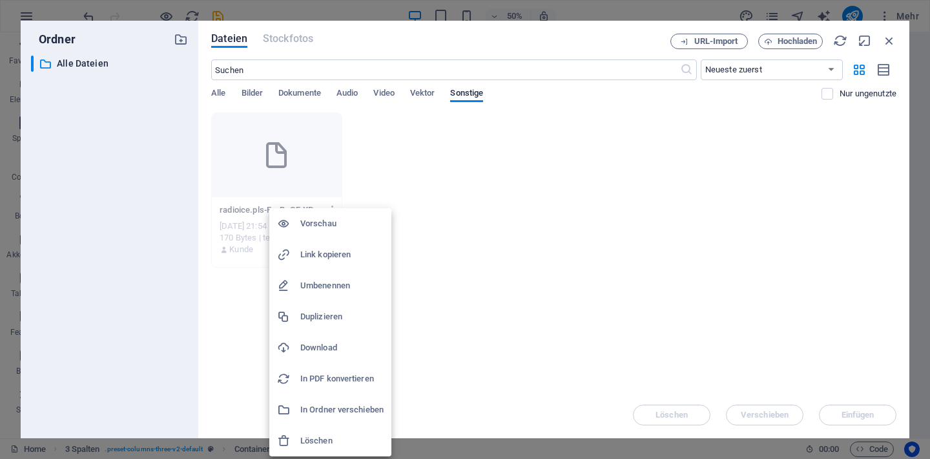
click at [327, 227] on h6 "Vorschau" at bounding box center [341, 224] width 83 height 16
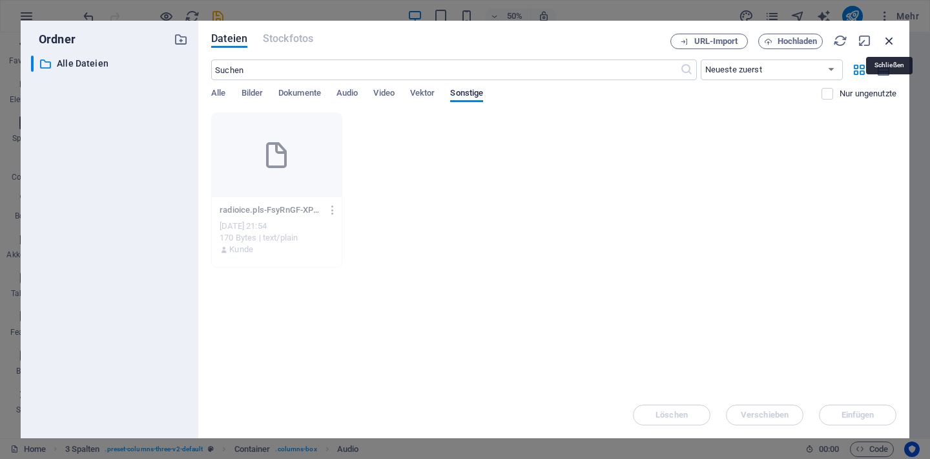
click at [888, 41] on icon "button" at bounding box center [889, 41] width 14 height 14
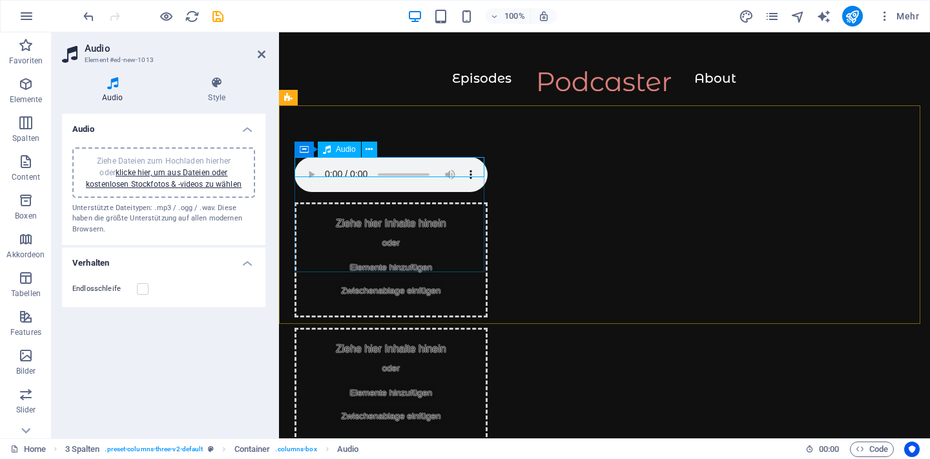
click at [306, 168] on figure at bounding box center [391, 174] width 193 height 35
click at [308, 168] on figure at bounding box center [391, 174] width 193 height 35
